Goal: Task Accomplishment & Management: Manage account settings

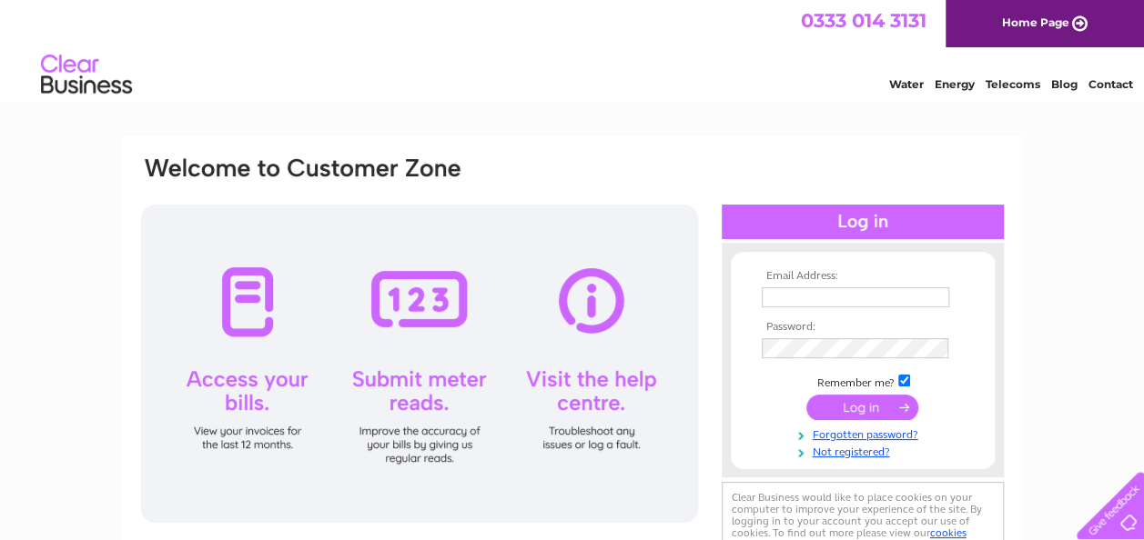
type input "jamescook67@virginmedia.com"
click at [865, 402] on input "submit" at bounding box center [862, 407] width 112 height 25
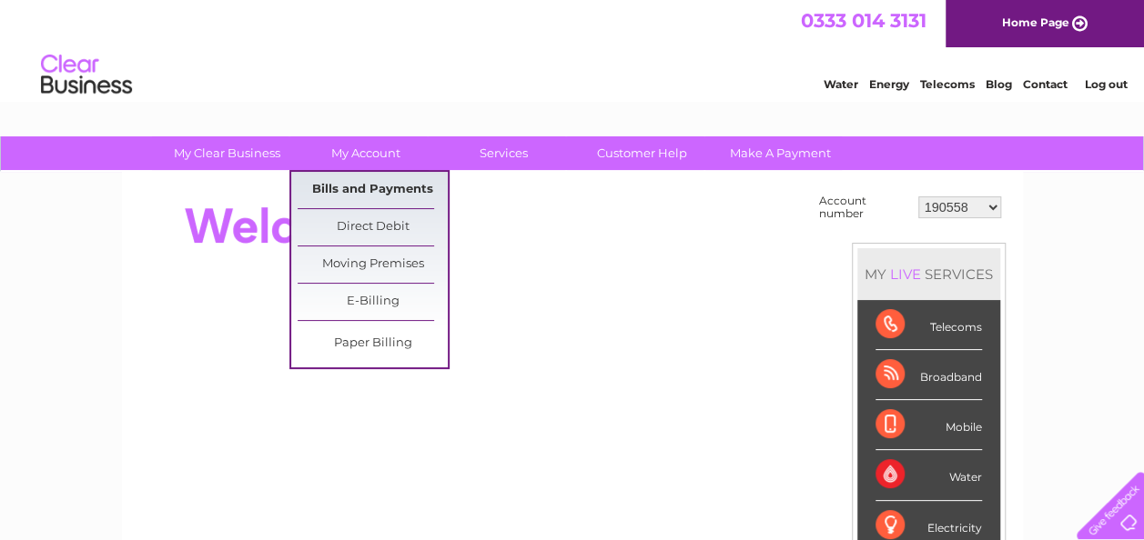
click at [387, 190] on link "Bills and Payments" at bounding box center [372, 190] width 150 height 36
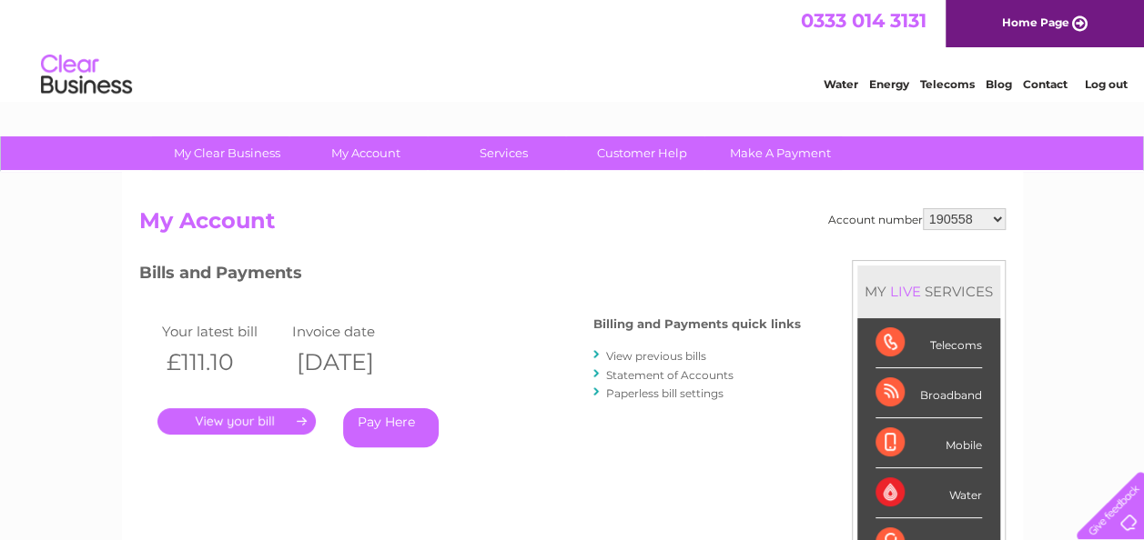
click at [257, 412] on link "." at bounding box center [236, 421] width 158 height 26
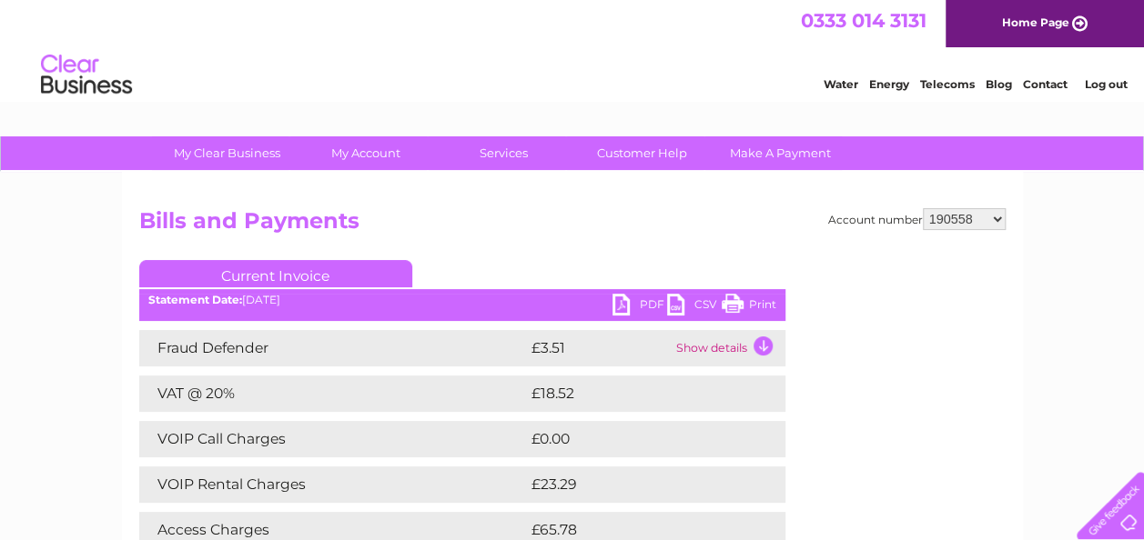
click at [624, 302] on link "PDF" at bounding box center [639, 307] width 55 height 26
click at [994, 223] on select "190558 912849 921330 921768 1082467 1082468 30297036" at bounding box center [963, 219] width 83 height 22
select select "30297036"
click at [922, 208] on select "190558 912849 921330 921768 1082467 1082468 30297036" at bounding box center [963, 219] width 83 height 22
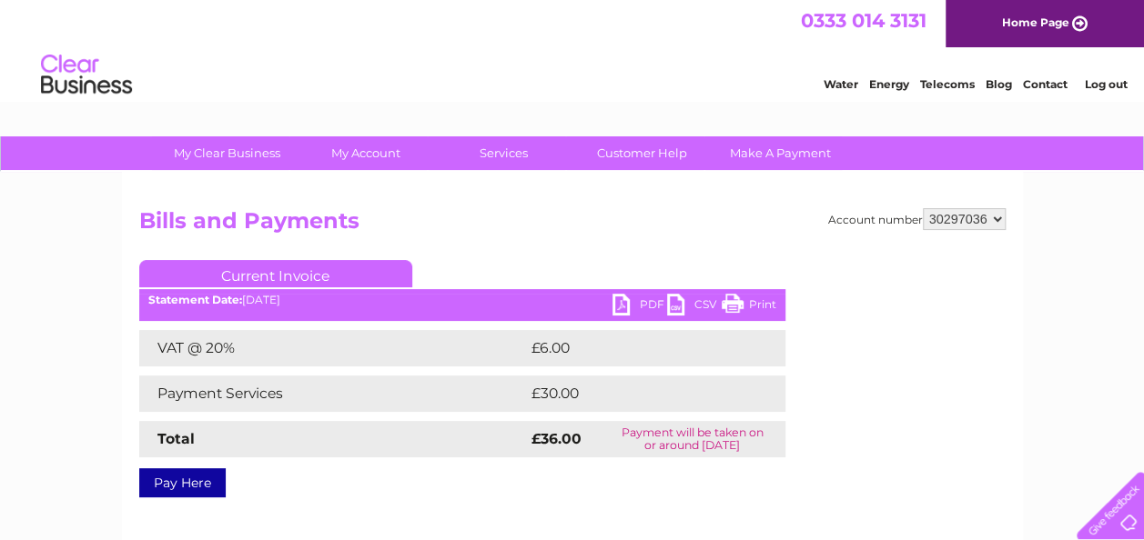
click at [631, 306] on link "PDF" at bounding box center [639, 307] width 55 height 26
click at [1099, 86] on link "Log out" at bounding box center [1105, 84] width 43 height 14
